Goal: Information Seeking & Learning: Learn about a topic

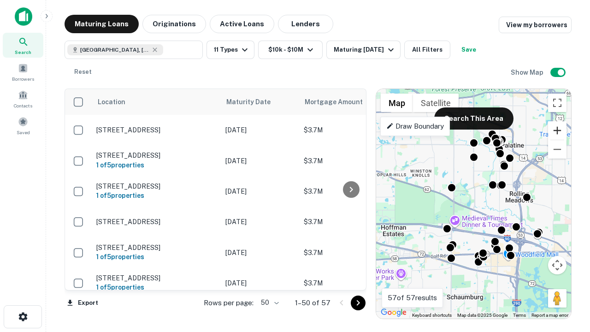
click at [558, 131] on button "Zoom in" at bounding box center [557, 130] width 18 height 18
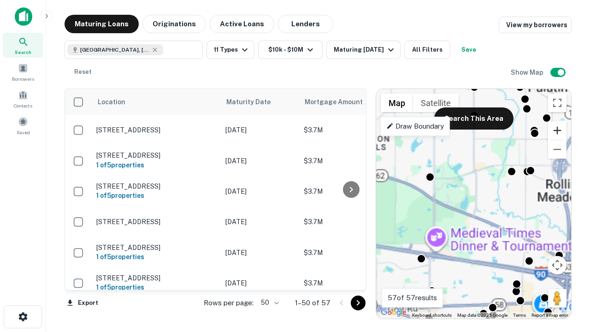
click at [558, 131] on button "Zoom in" at bounding box center [557, 130] width 18 height 18
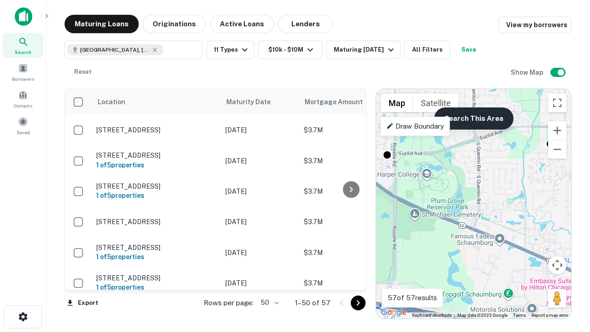
click at [474, 119] on button "Search This Area" at bounding box center [473, 118] width 79 height 22
